Goal: Information Seeking & Learning: Learn about a topic

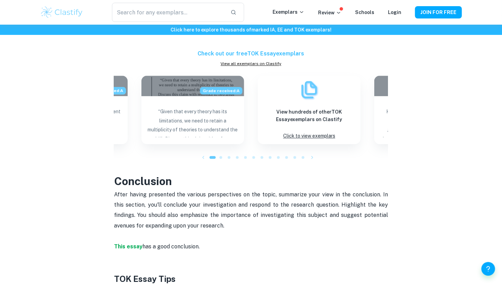
scroll to position [786, 0]
click at [250, 61] on link "View all exemplars on Clastify" at bounding box center [251, 64] width 274 height 6
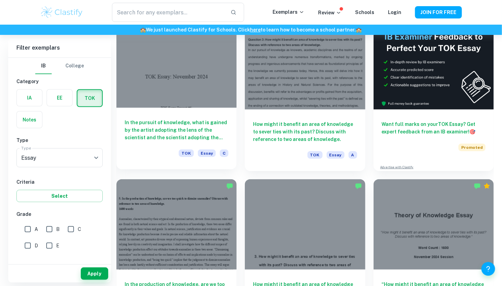
scroll to position [217, 0]
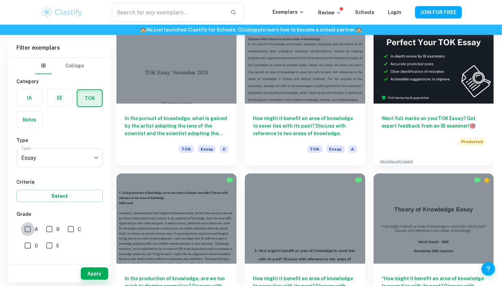
click at [31, 229] on input "A" at bounding box center [28, 229] width 14 height 14
checkbox input "true"
click at [93, 275] on button "Apply" at bounding box center [94, 274] width 27 height 12
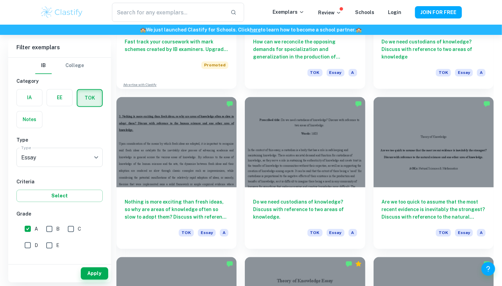
scroll to position [615, 0]
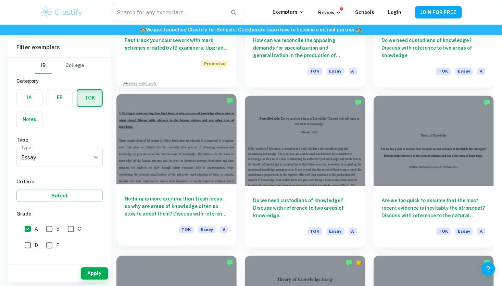
click at [160, 221] on div "Nothing is more exciting than fresh ideas, so why are areas of knowledge often …" at bounding box center [176, 215] width 120 height 62
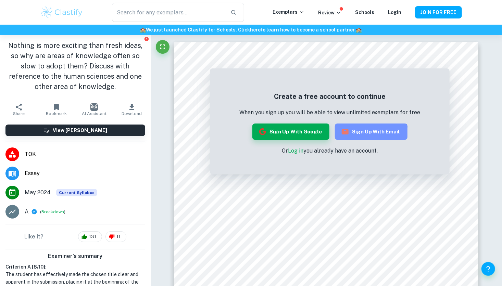
click at [359, 138] on button "Sign up with Email" at bounding box center [371, 132] width 73 height 16
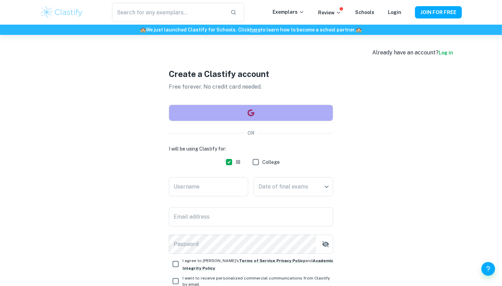
click at [262, 112] on button "button" at bounding box center [251, 113] width 164 height 16
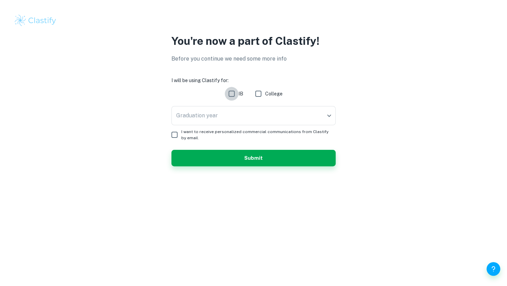
click at [233, 94] on input "IB" at bounding box center [232, 94] width 14 height 14
checkbox input "true"
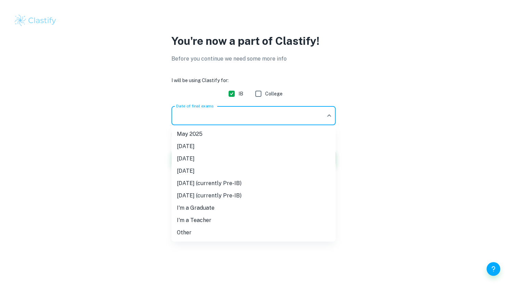
click at [230, 113] on body "We value your privacy We use cookies to enhance your browsing experience, serve…" at bounding box center [253, 143] width 507 height 286
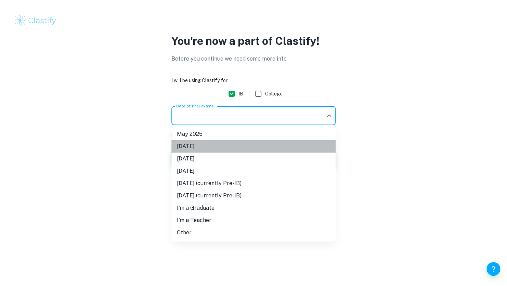
click at [192, 147] on li "November 2025" at bounding box center [253, 146] width 164 height 12
type input "N25"
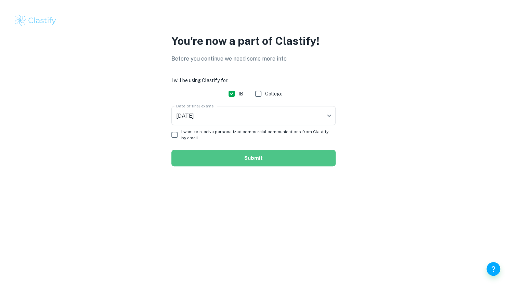
click at [203, 157] on button "Submit" at bounding box center [253, 158] width 164 height 16
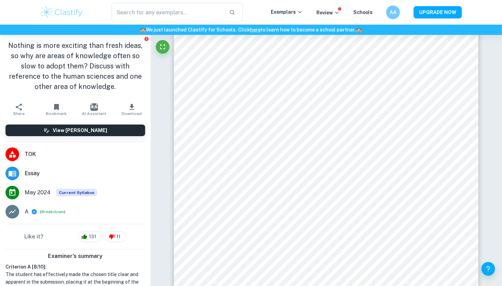
scroll to position [60, 0]
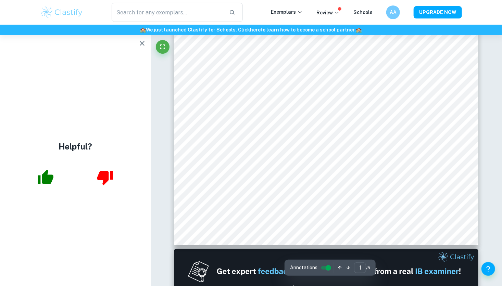
scroll to position [196, 0]
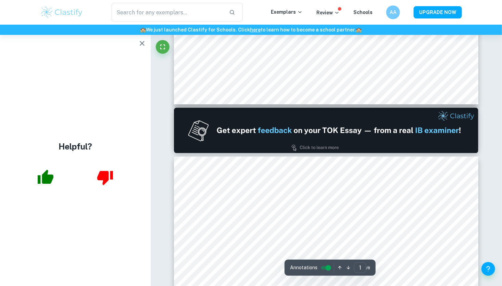
type input "2"
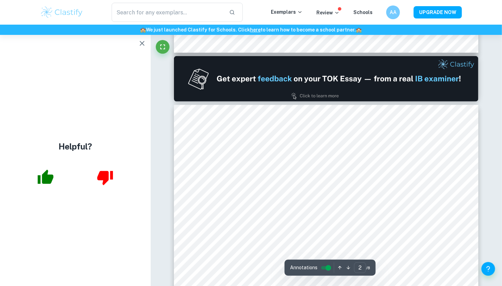
scroll to position [386, 0]
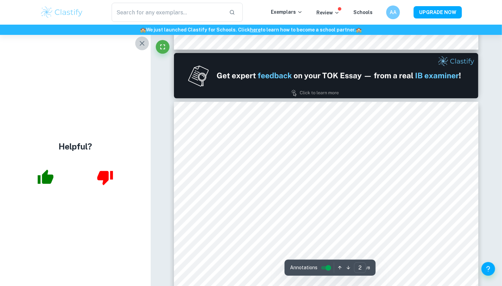
click at [144, 41] on icon "button" at bounding box center [142, 43] width 5 height 5
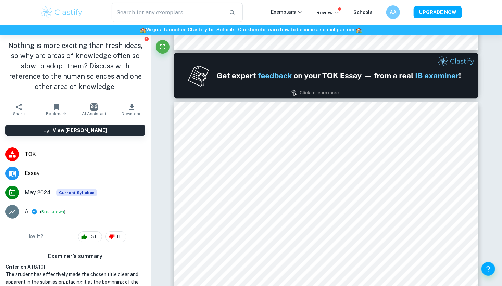
click at [24, 153] on li "TOK" at bounding box center [75, 154] width 151 height 19
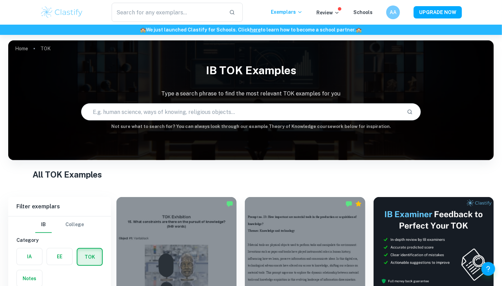
scroll to position [149, 0]
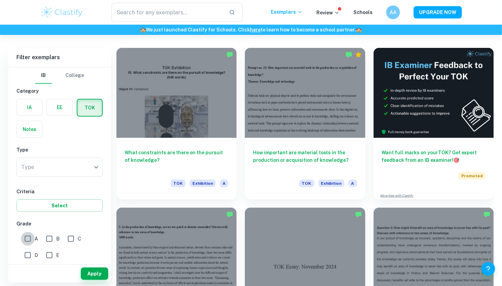
click at [25, 240] on input "A" at bounding box center [28, 239] width 14 height 14
checkbox input "true"
click at [47, 241] on input "B" at bounding box center [49, 239] width 14 height 14
checkbox input "true"
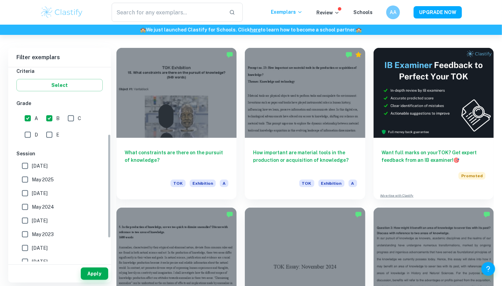
scroll to position [167, 0]
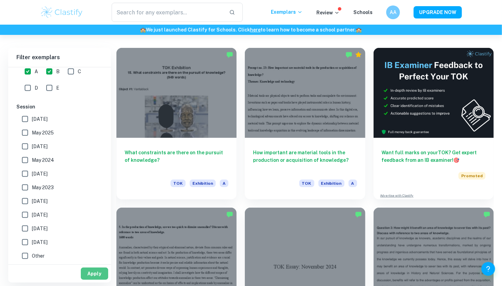
click at [88, 279] on button "Apply" at bounding box center [94, 274] width 27 height 12
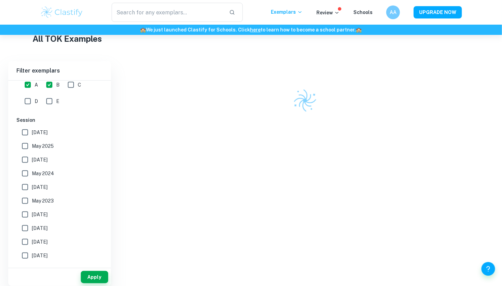
scroll to position [149, 0]
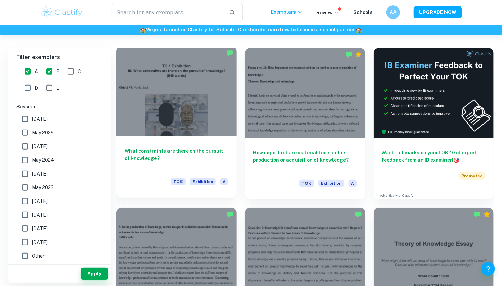
click at [192, 117] on div at bounding box center [176, 91] width 120 height 90
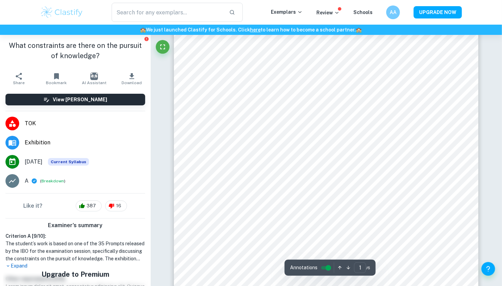
scroll to position [16, 0]
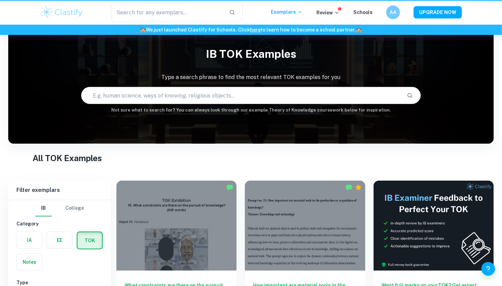
scroll to position [149, 0]
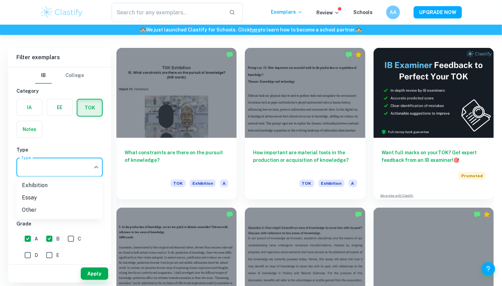
click at [67, 172] on body "We value your privacy We use cookies to enhance your browsing experience, serve…" at bounding box center [251, 29] width 502 height 286
click at [44, 199] on li "Essay" at bounding box center [59, 198] width 86 height 12
type input "Essay"
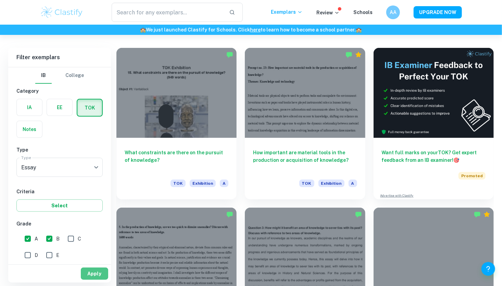
click at [83, 273] on button "Apply" at bounding box center [94, 274] width 27 height 12
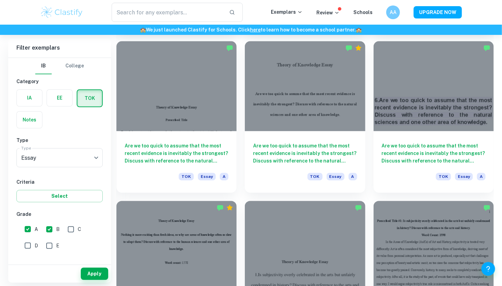
scroll to position [830, 0]
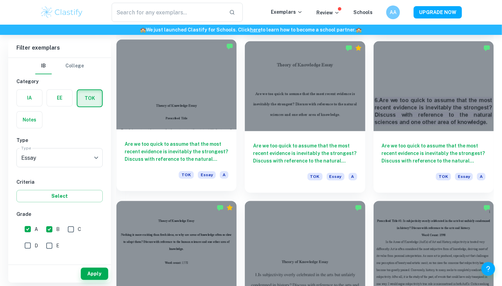
click at [176, 99] on div at bounding box center [176, 84] width 120 height 90
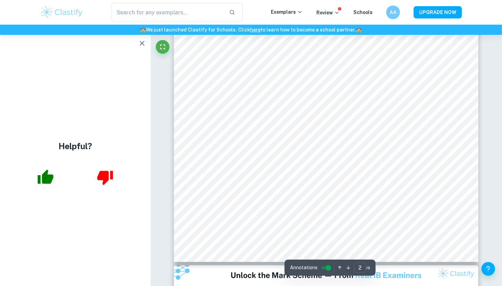
scroll to position [620, 0]
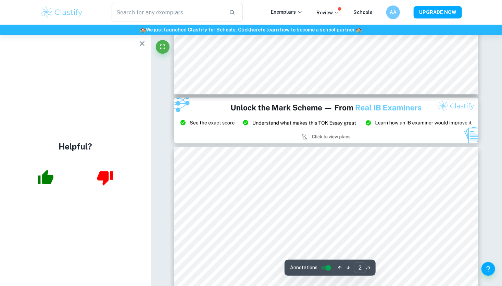
type input "3"
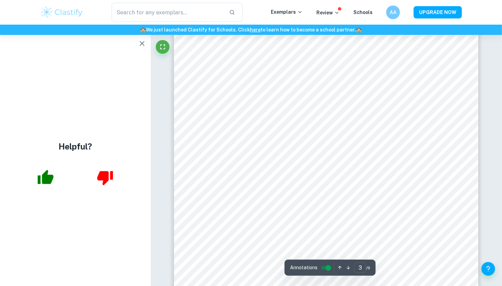
scroll to position [1021, 0]
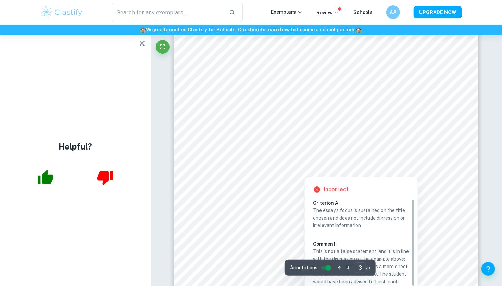
click at [402, 158] on div at bounding box center [403, 162] width 78 height 14
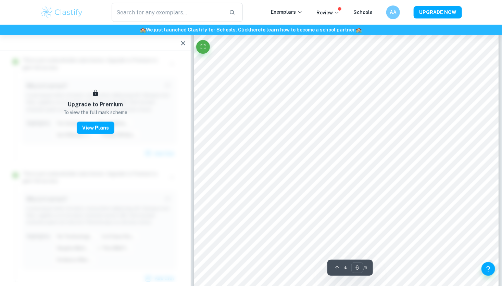
scroll to position [2082, 0]
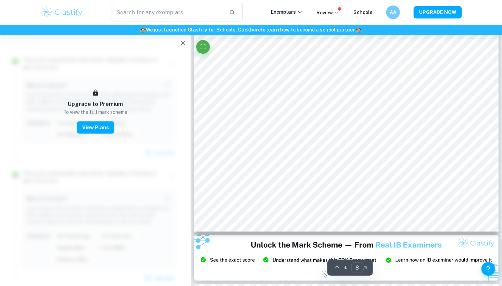
type input "9"
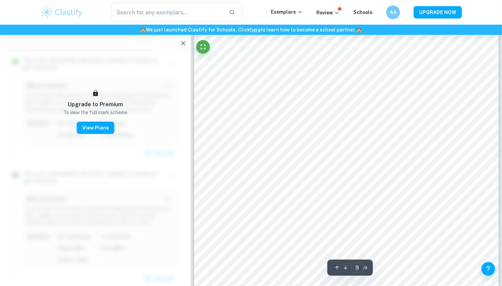
scroll to position [3307, 0]
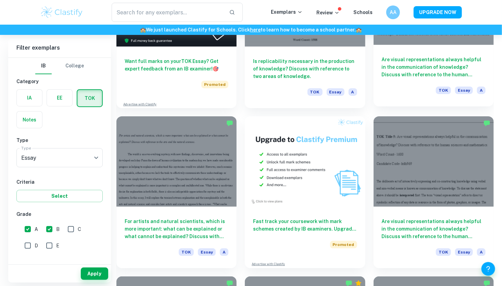
scroll to position [1235, 0]
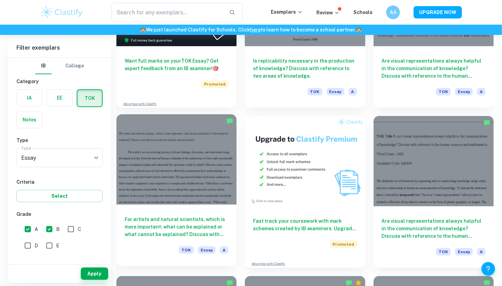
click at [190, 141] on div at bounding box center [176, 159] width 120 height 90
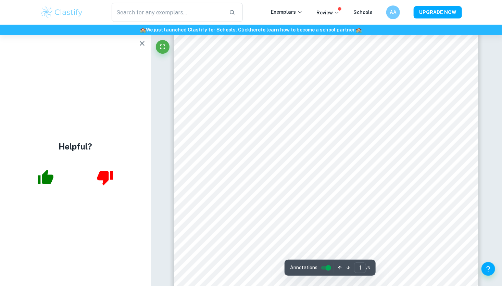
scroll to position [26, 0]
